Goal: Information Seeking & Learning: Learn about a topic

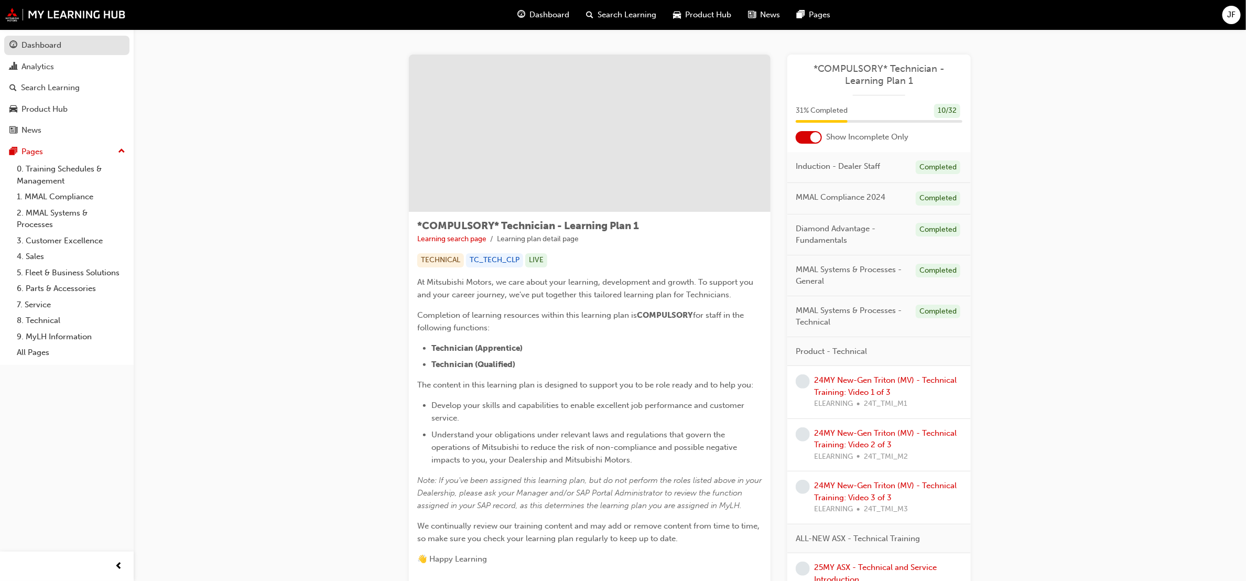
click at [53, 46] on div "Dashboard" at bounding box center [41, 45] width 40 height 12
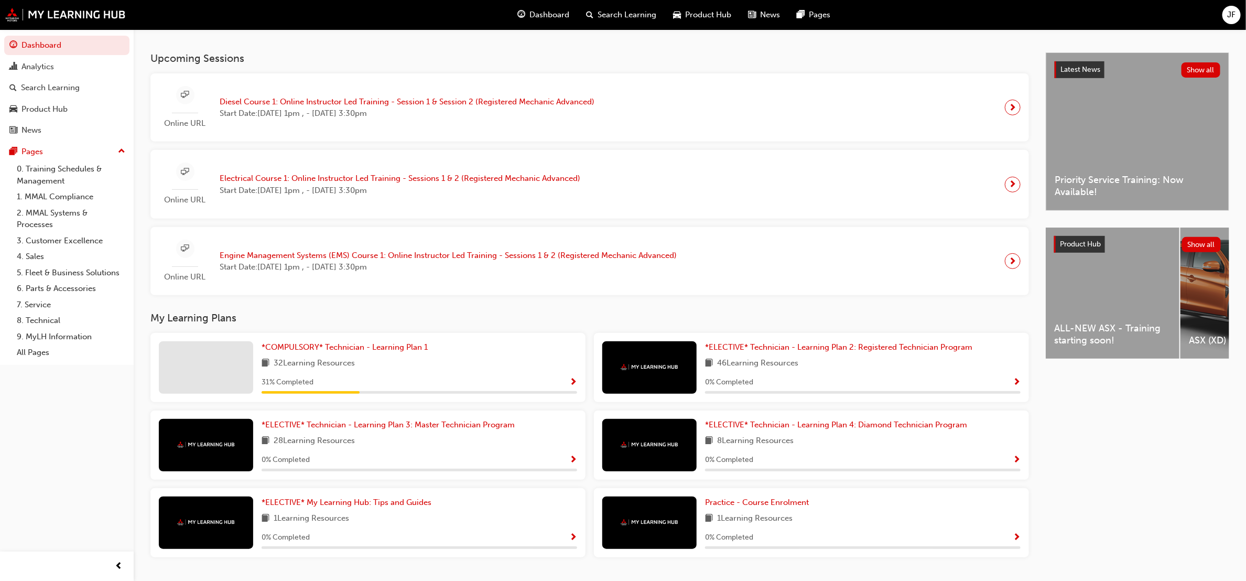
scroll to position [246, 0]
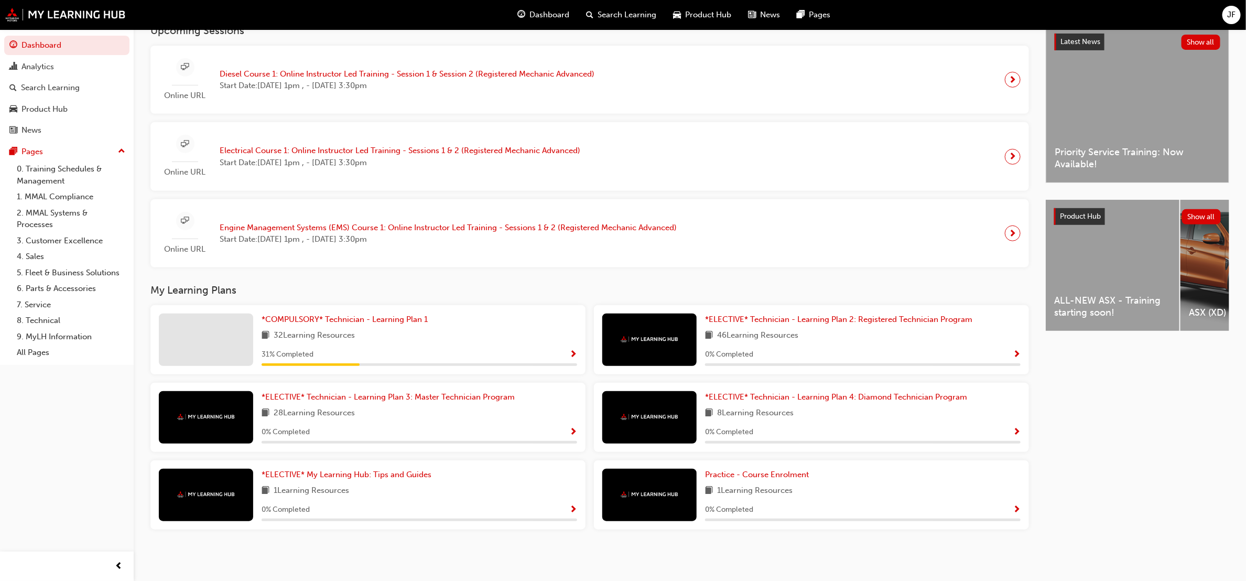
click at [522, 349] on div "31 % Completed" at bounding box center [420, 354] width 316 height 13
click at [568, 354] on div "31 % Completed" at bounding box center [420, 354] width 316 height 13
click at [573, 354] on span "Show Progress" at bounding box center [573, 354] width 8 height 9
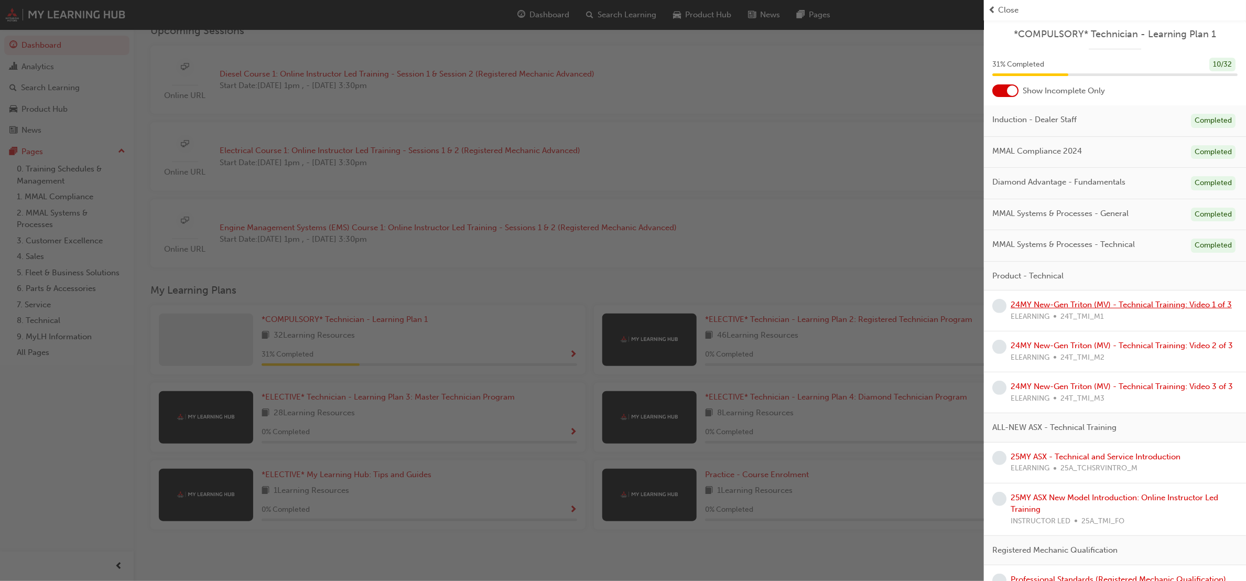
click at [1056, 305] on link "24MY New-Gen Triton (MV) - Technical Training: Video 1 of 3" at bounding box center [1120, 304] width 221 height 9
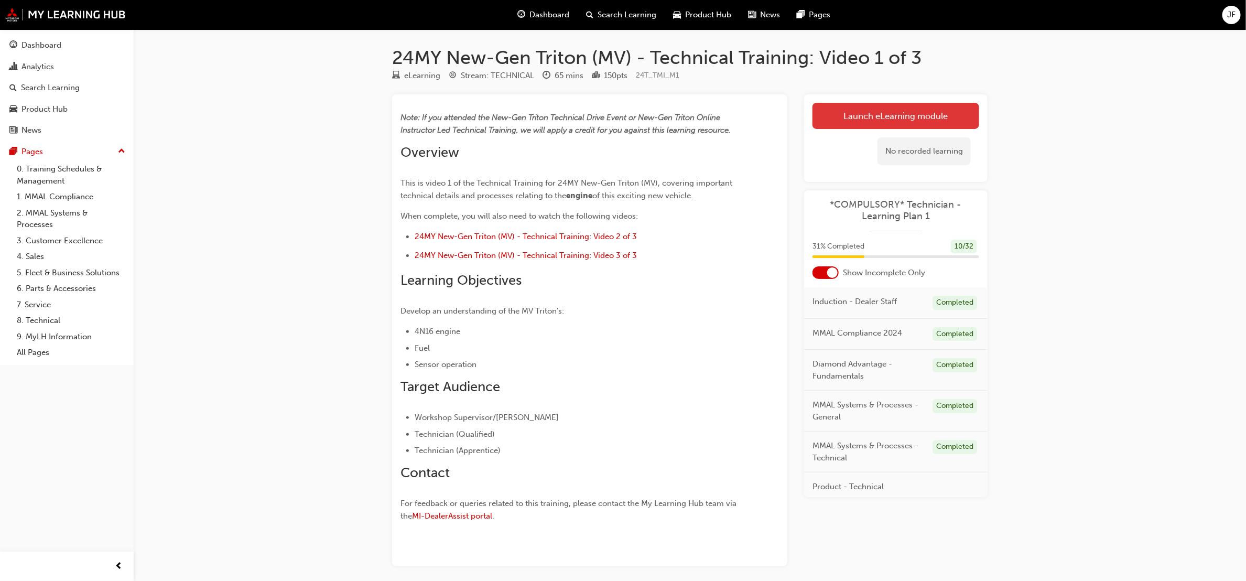
click at [934, 112] on link "Launch eLearning module" at bounding box center [895, 116] width 167 height 26
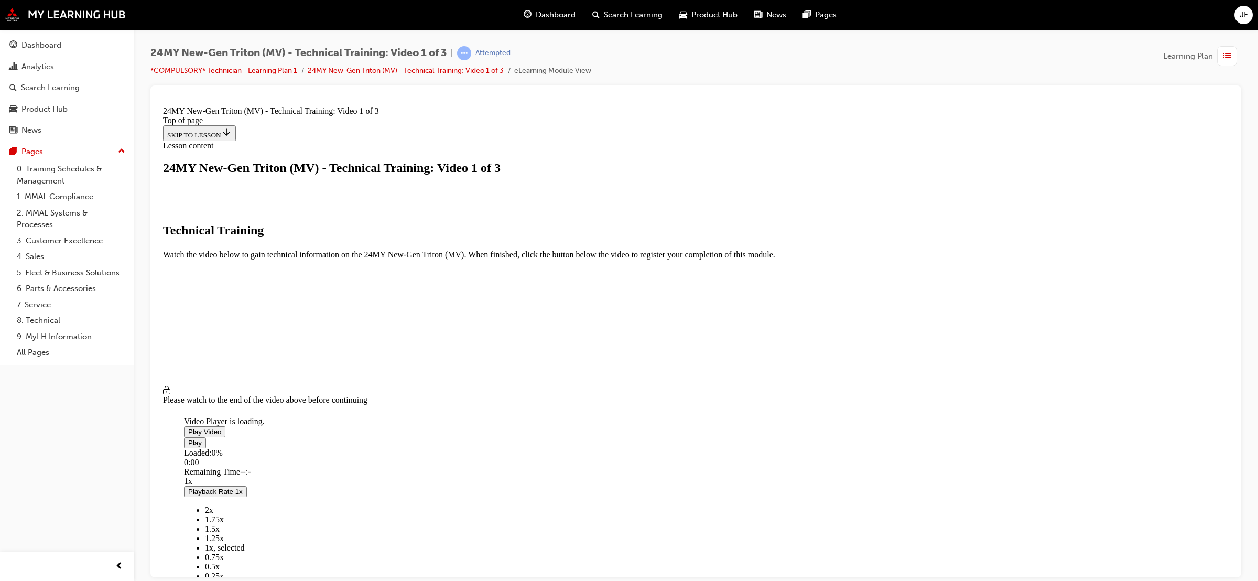
click at [188, 435] on span "Video player" at bounding box center [188, 431] width 0 height 8
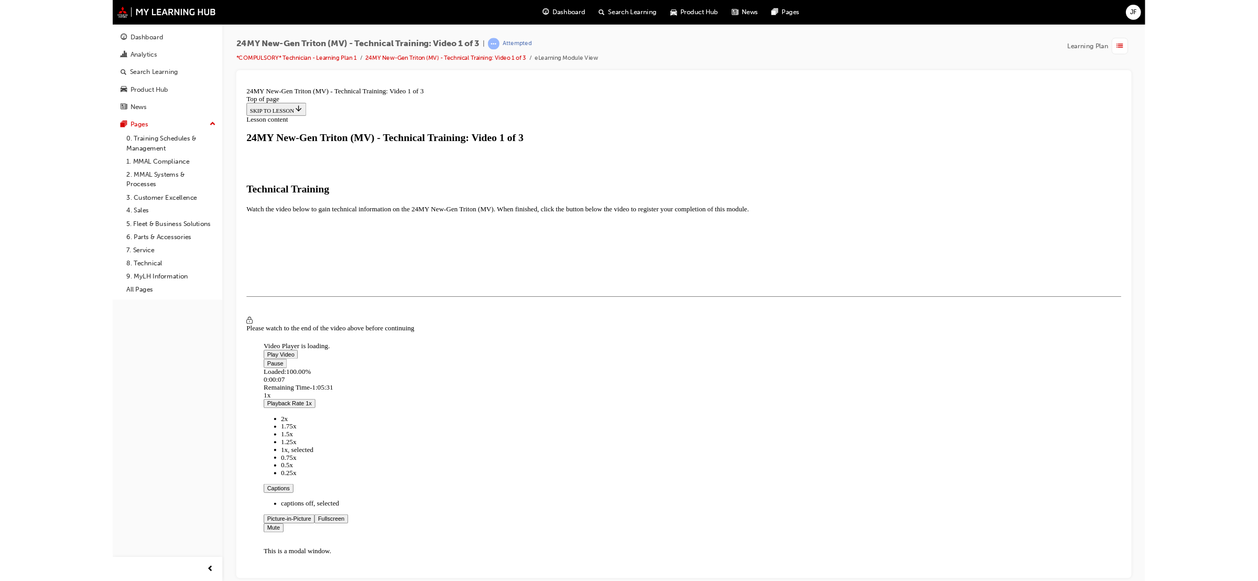
scroll to position [0, 0]
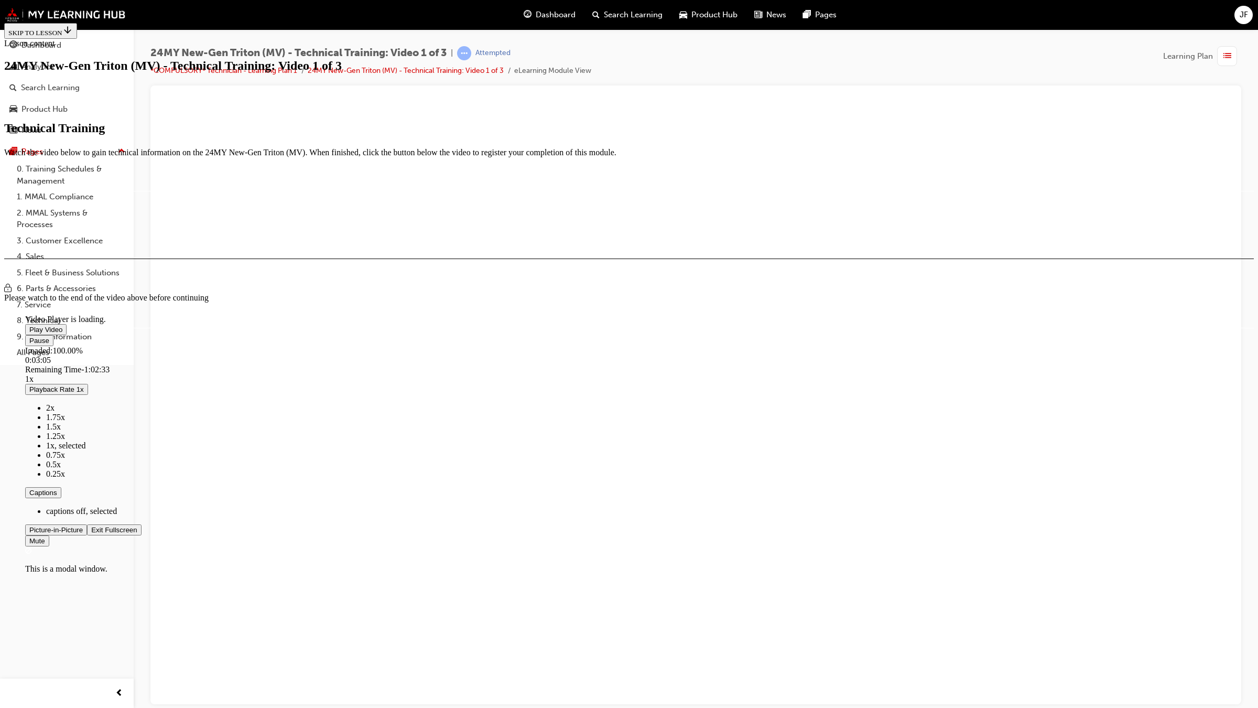
click at [182, 303] on video "Video player" at bounding box center [103, 263] width 157 height 79
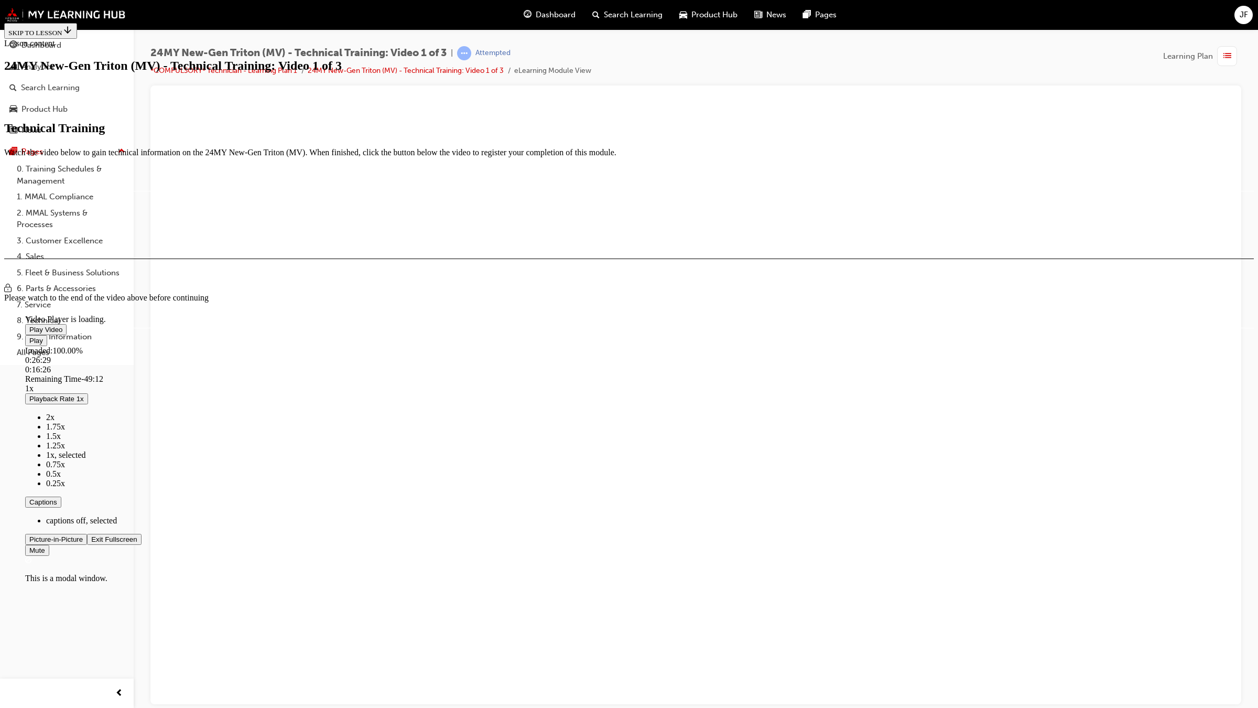
click at [182, 303] on video "Video player" at bounding box center [103, 263] width 157 height 79
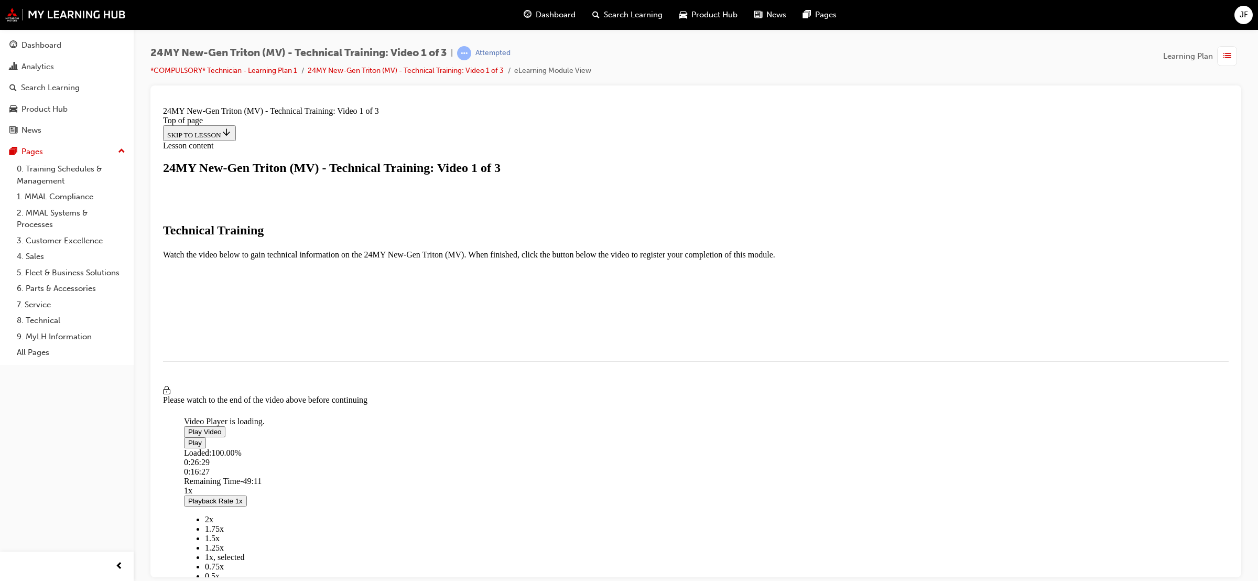
click at [341, 385] on video "Video player" at bounding box center [262, 365] width 157 height 79
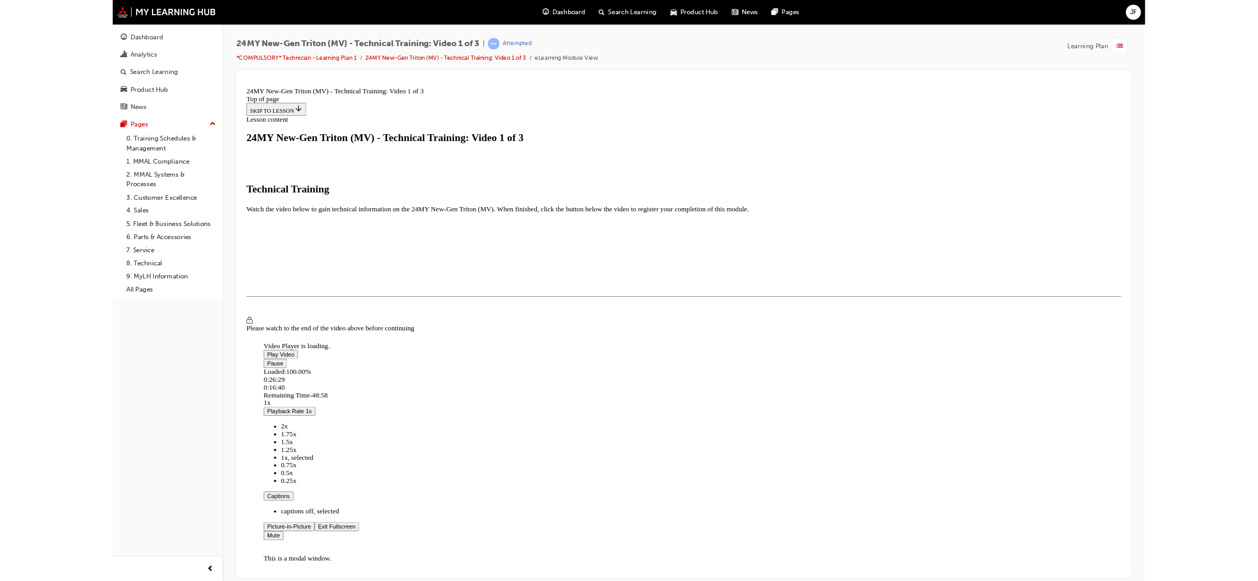
scroll to position [0, 0]
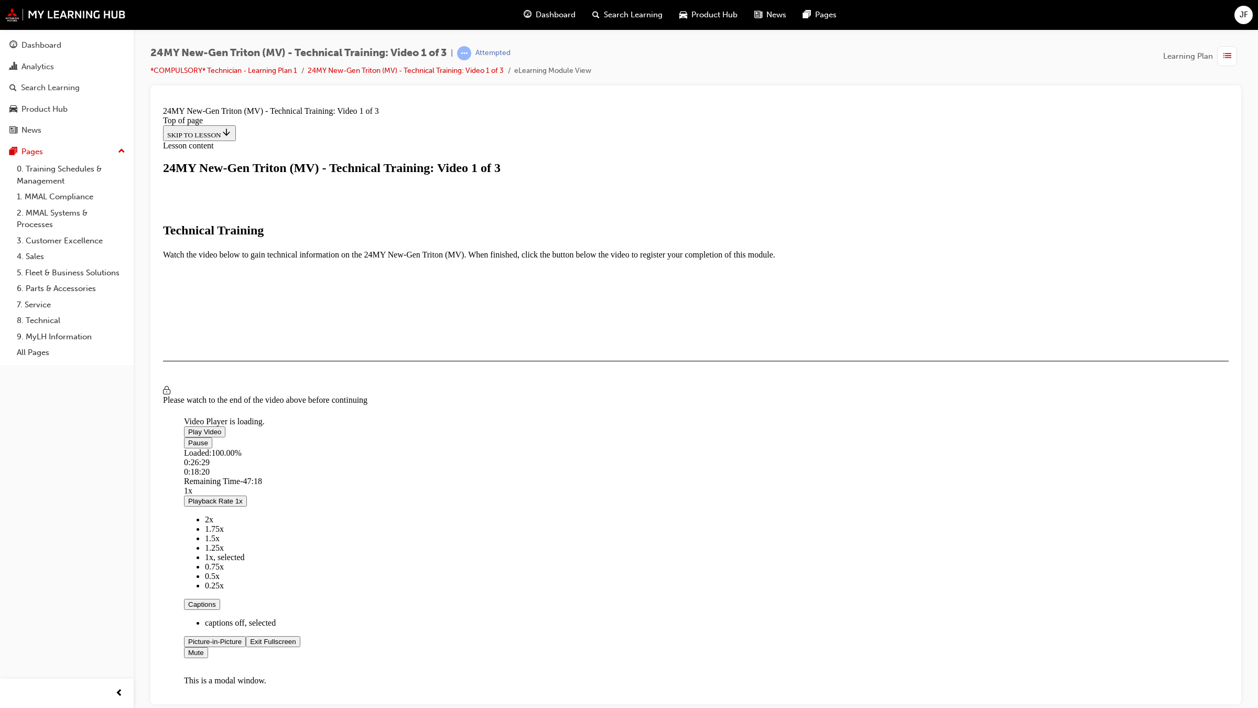
click at [341, 405] on video "Video player" at bounding box center [262, 365] width 157 height 79
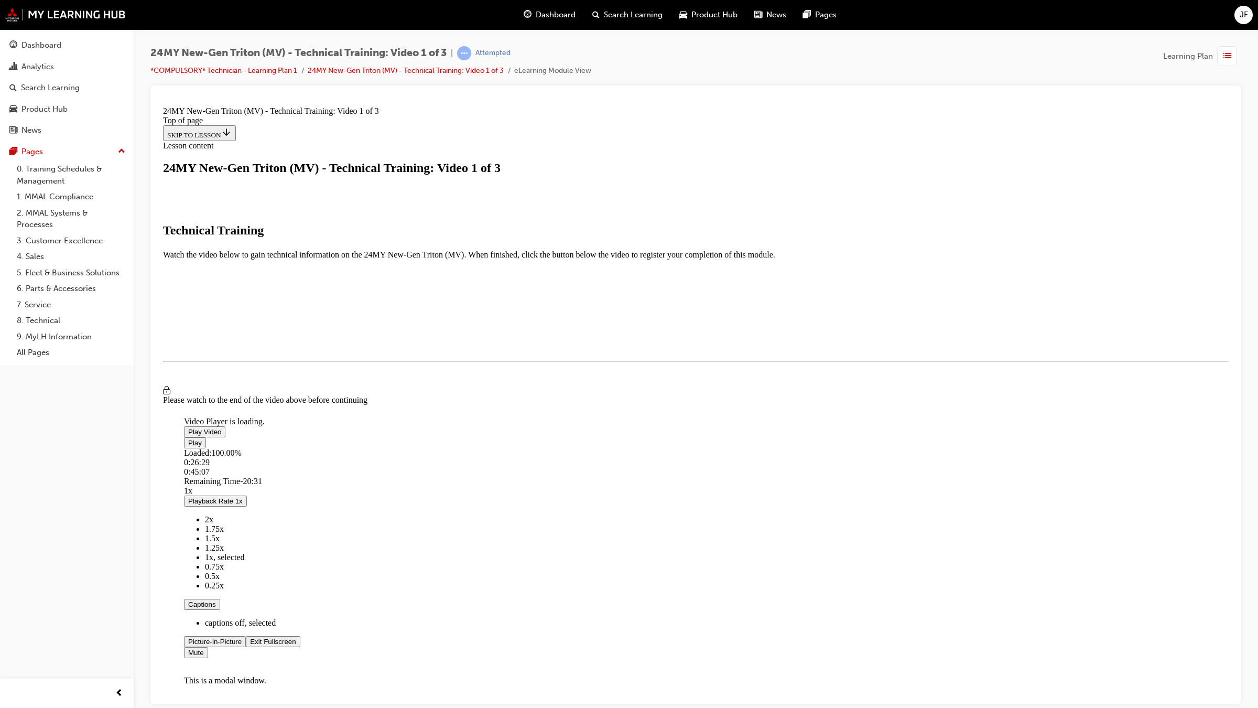
click at [188, 435] on span "Video player" at bounding box center [188, 431] width 0 height 8
click at [341, 405] on video "Video player" at bounding box center [262, 365] width 157 height 79
click at [188, 435] on span "Video player" at bounding box center [188, 431] width 0 height 8
click at [341, 405] on video "Video player" at bounding box center [262, 365] width 157 height 79
click at [188, 435] on span "Video player" at bounding box center [188, 431] width 0 height 8
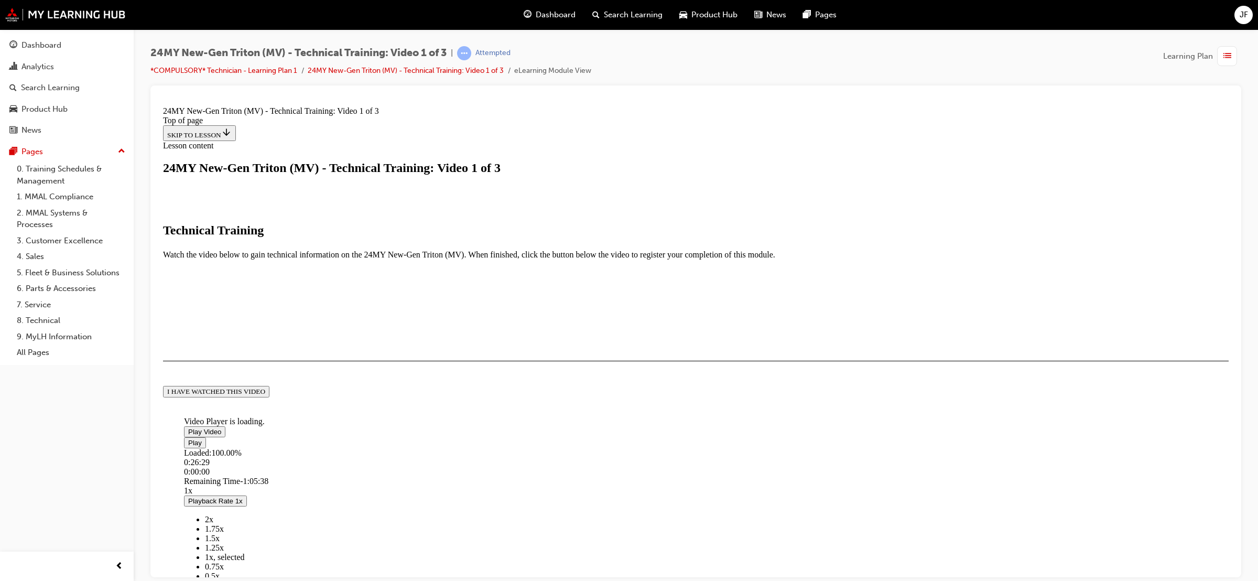
scroll to position [160, 0]
click at [265, 395] on div "I HAVE WATCHED THIS VIDEO" at bounding box center [216, 391] width 98 height 8
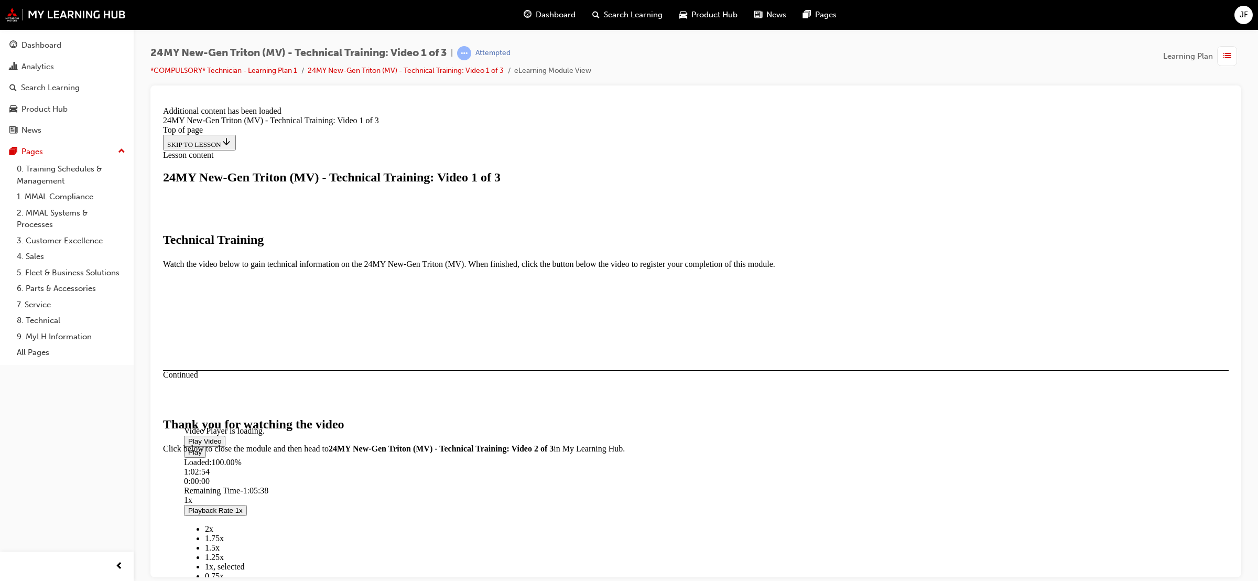
scroll to position [247, 0]
click at [227, 512] on button "CLOSE MODULE" at bounding box center [195, 517] width 64 height 11
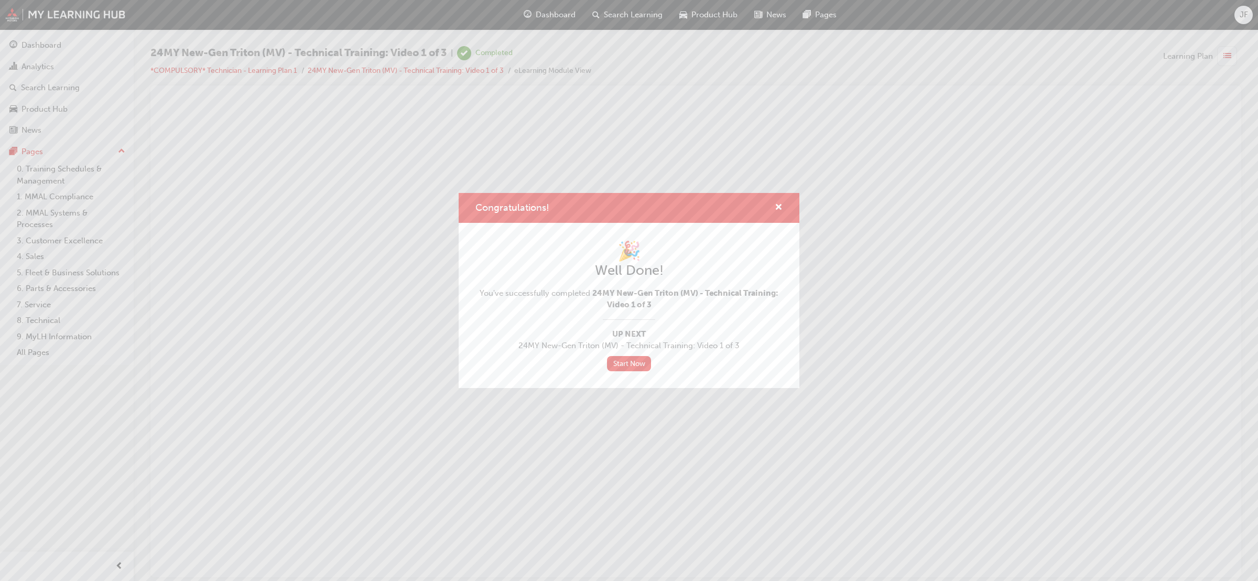
scroll to position [0, 0]
click at [633, 365] on link "Start Now" at bounding box center [629, 363] width 44 height 15
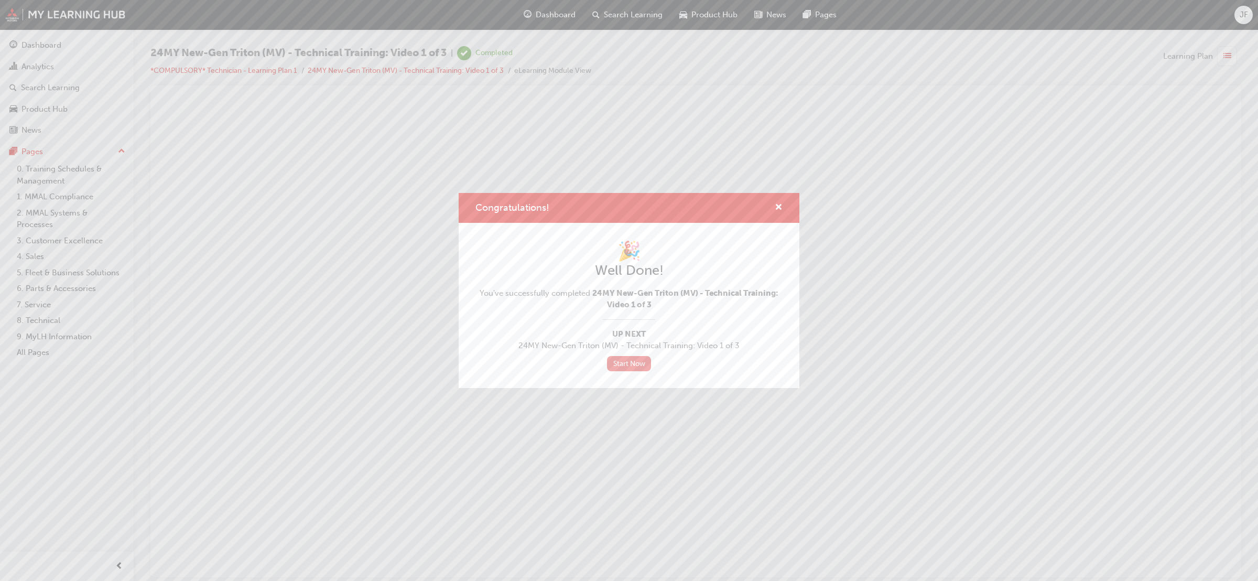
click at [633, 365] on link "Start Now" at bounding box center [629, 363] width 44 height 15
click at [627, 362] on link "Start Now" at bounding box center [629, 363] width 44 height 15
click at [778, 206] on span "cross-icon" at bounding box center [779, 207] width 8 height 9
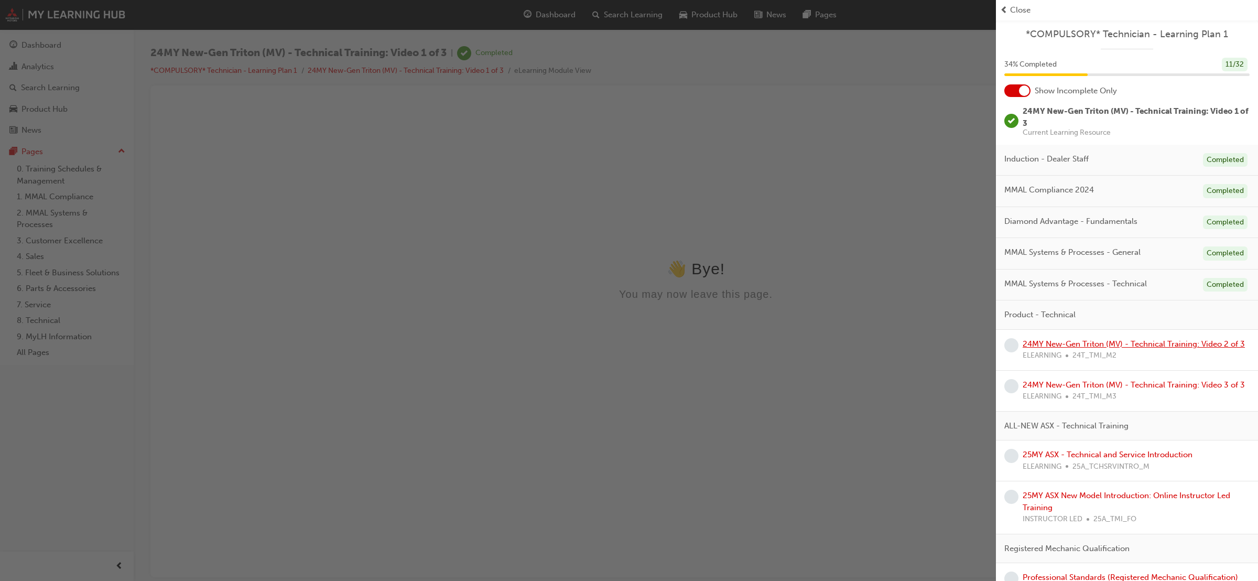
click at [1131, 347] on link "24MY New-Gen Triton (MV) - Technical Training: Video 2 of 3" at bounding box center [1134, 343] width 222 height 9
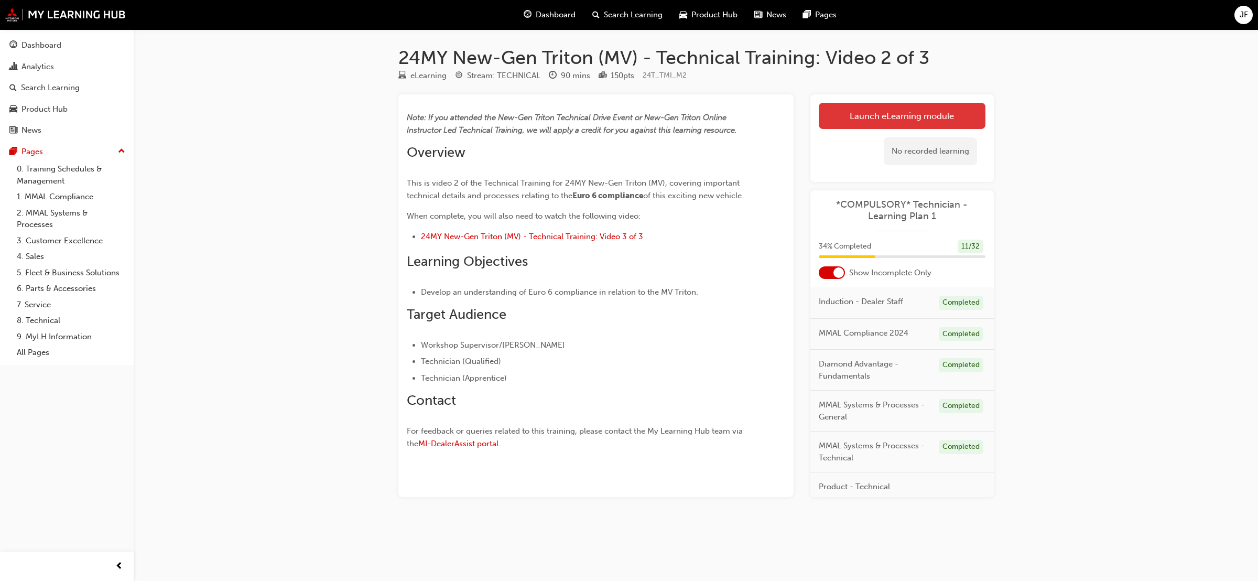
click at [947, 110] on link "Launch eLearning module" at bounding box center [902, 116] width 167 height 26
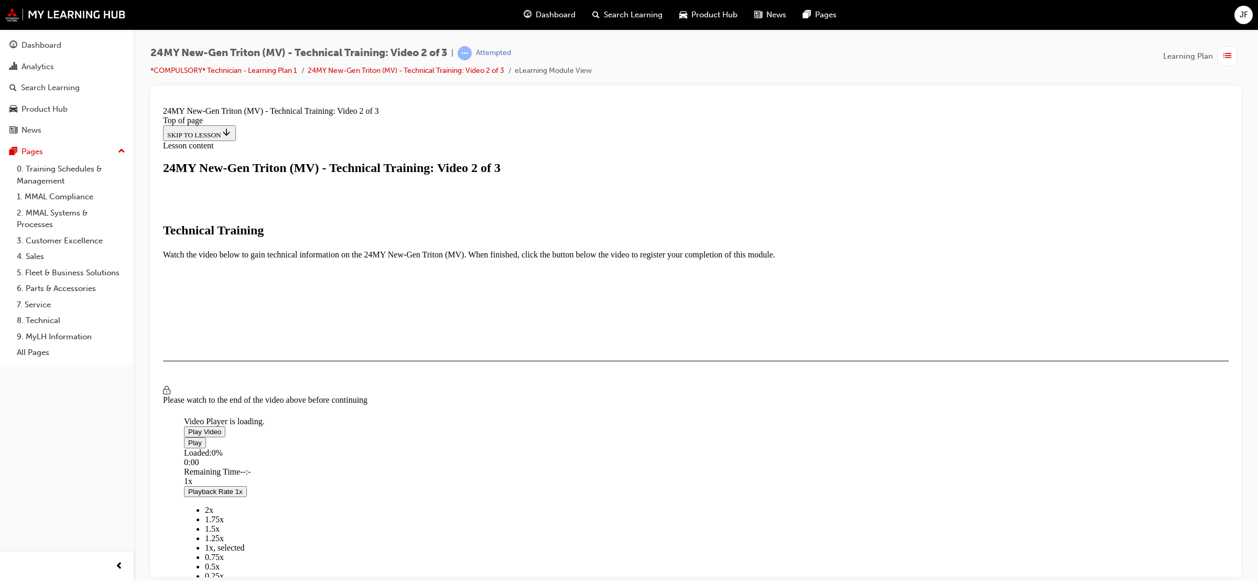
scroll to position [108, 0]
click at [188, 427] on span "Video player" at bounding box center [188, 431] width 0 height 8
click at [341, 358] on video "Video player" at bounding box center [262, 365] width 157 height 79
